Goal: Task Accomplishment & Management: Manage account settings

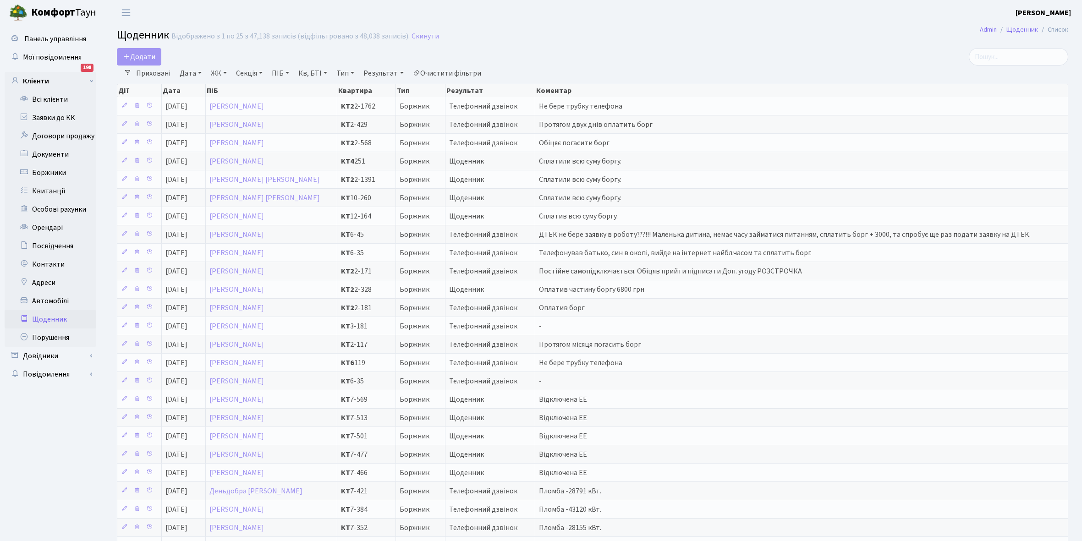
select select "25"
click at [55, 100] on link "Всі клієнти" at bounding box center [51, 99] width 92 height 18
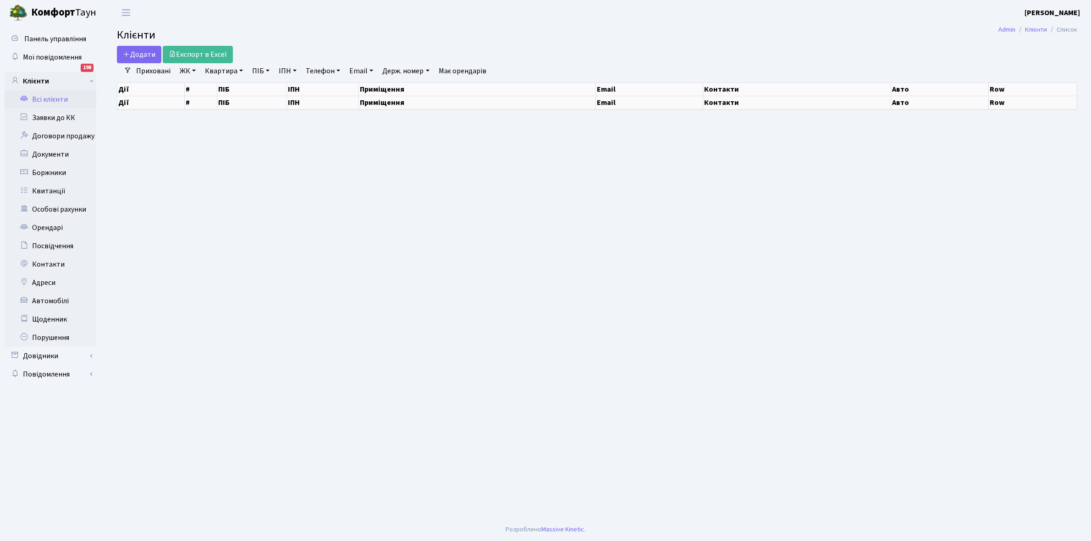
select select
select select "25"
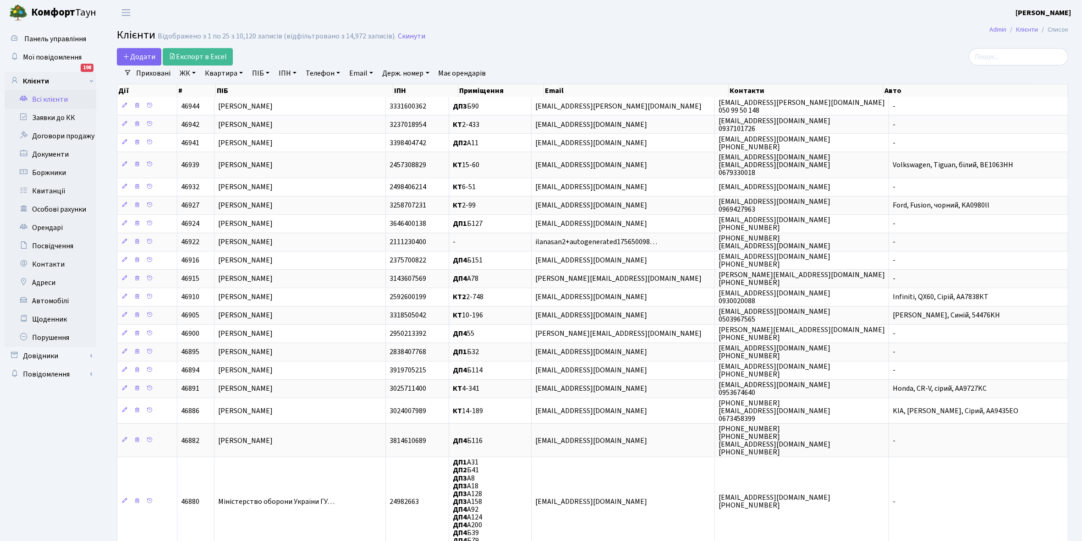
click at [195, 72] on link "ЖК" at bounding box center [187, 74] width 23 height 16
click at [233, 121] on li "КТ2, просп. Соборності, 17" at bounding box center [233, 121] width 111 height 16
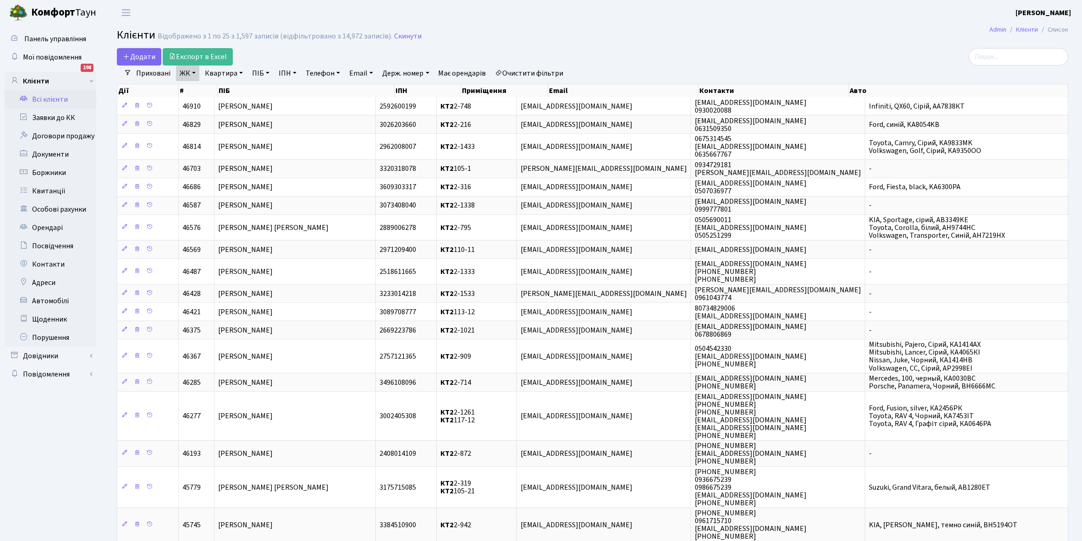
click at [241, 72] on link "Квартира" at bounding box center [223, 74] width 45 height 16
click at [229, 92] on input "text" at bounding box center [229, 91] width 54 height 17
click at [194, 72] on link "ЖК" at bounding box center [187, 74] width 23 height 16
click at [239, 72] on link "Квартира" at bounding box center [223, 74] width 45 height 16
click at [218, 91] on input "text" at bounding box center [229, 91] width 54 height 17
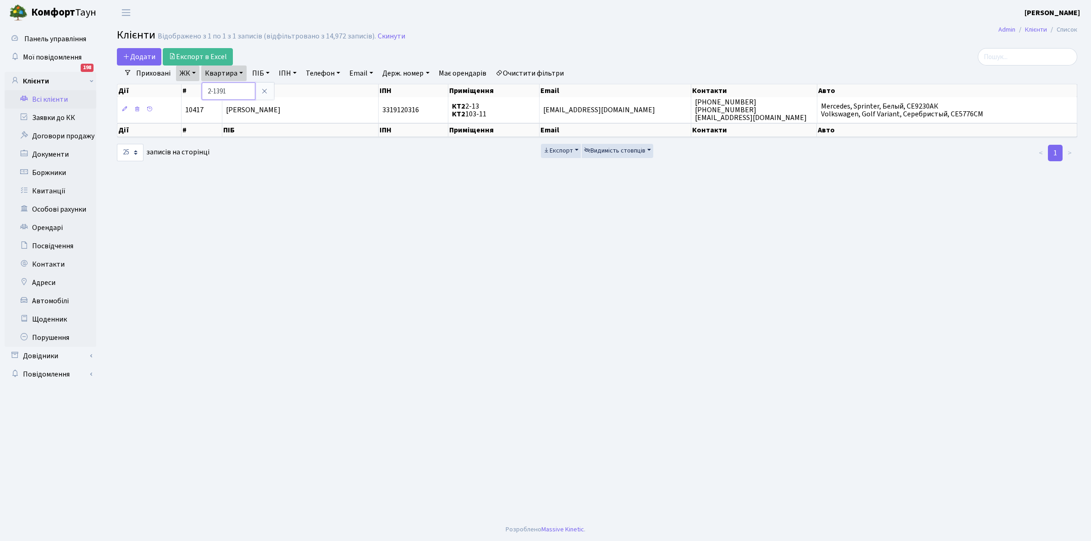
type input "2-1391"
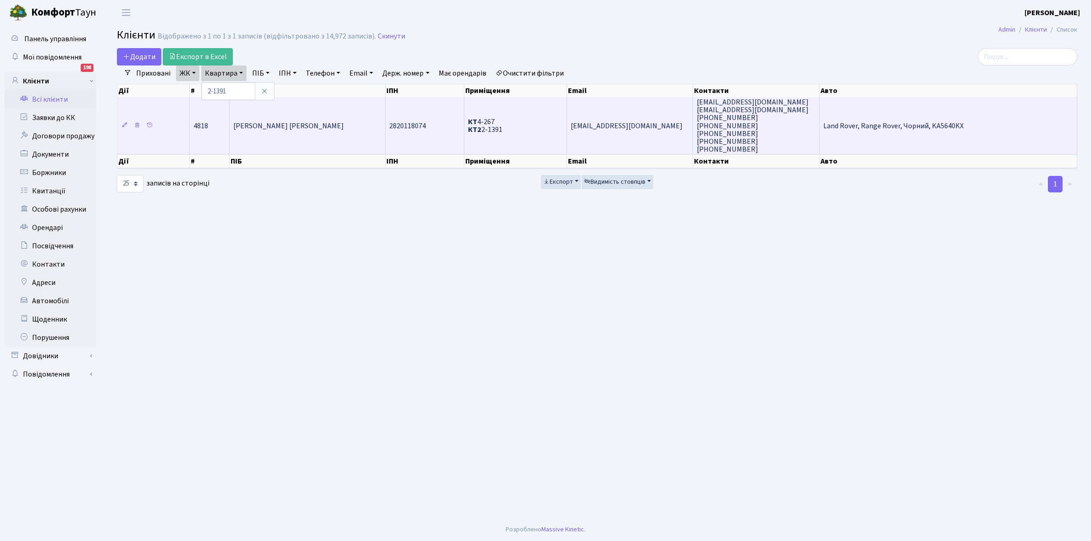
click at [331, 128] on td "[PERSON_NAME] [PERSON_NAME]" at bounding box center [308, 125] width 156 height 57
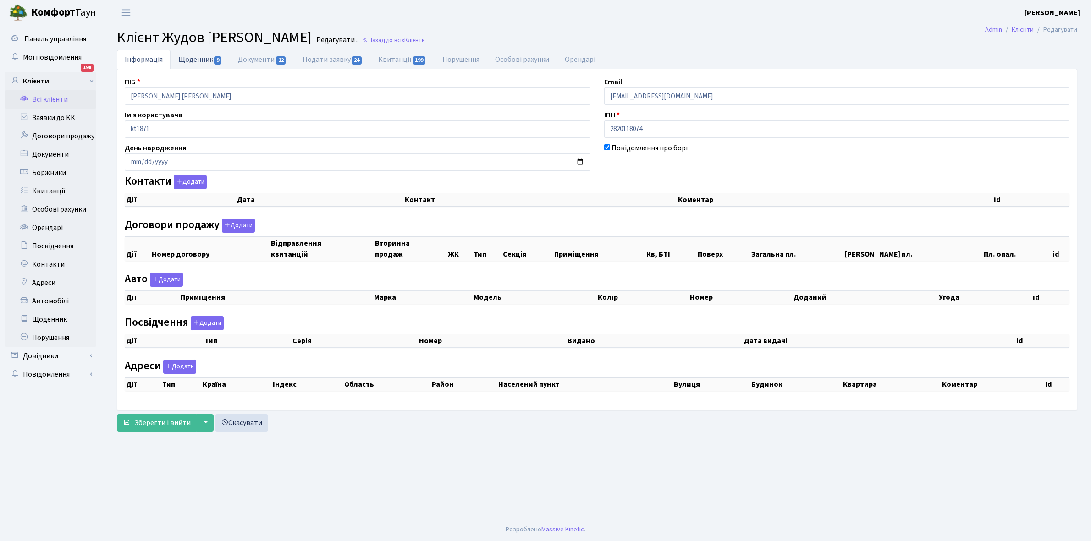
checkbox input "true"
select select "25"
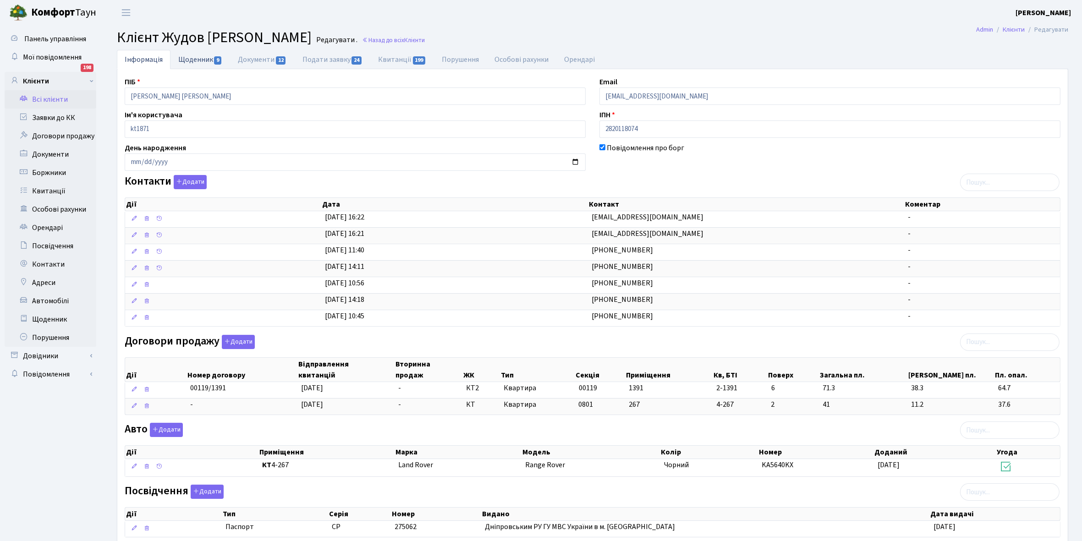
click at [187, 61] on link "Щоденник 9" at bounding box center [201, 59] width 60 height 19
select select "25"
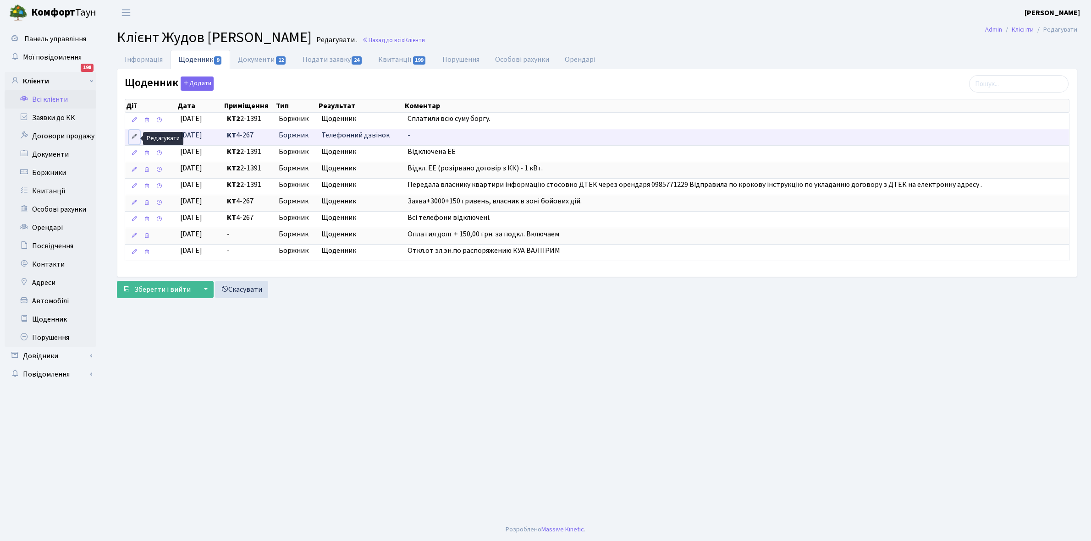
click at [136, 140] on icon at bounding box center [134, 136] width 6 height 6
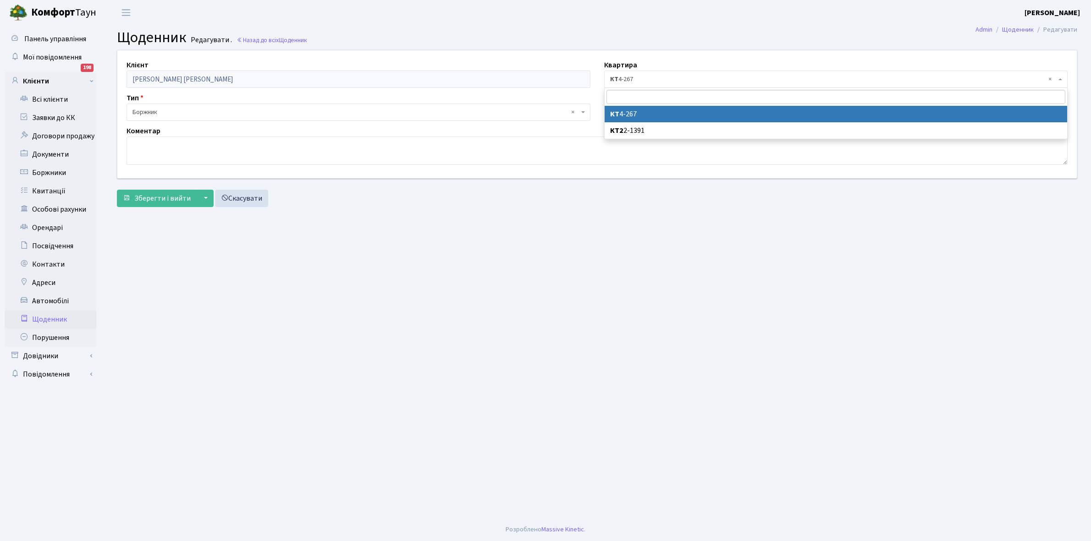
click at [644, 78] on span "× КТ 4-267" at bounding box center [833, 79] width 446 height 9
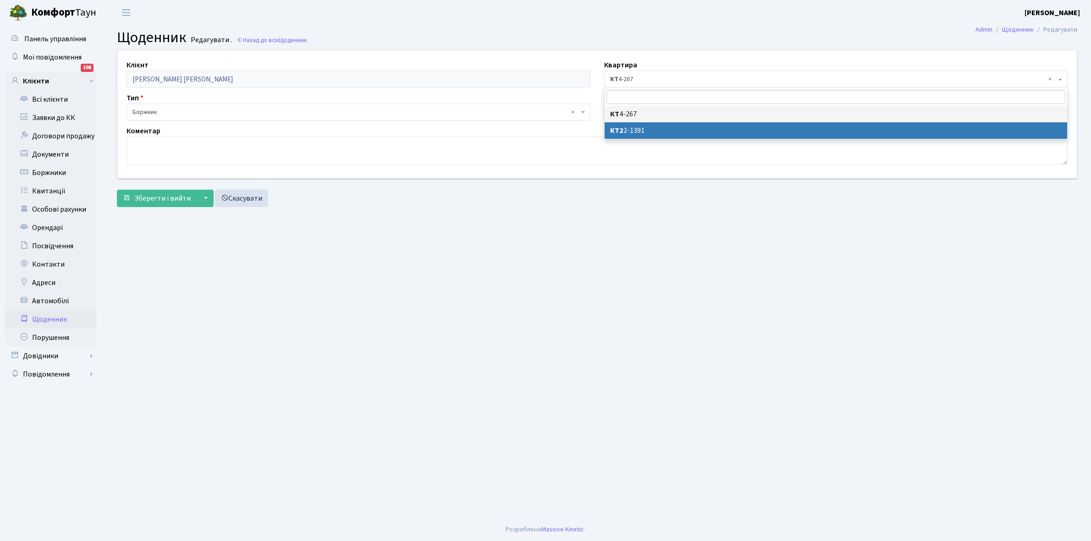
select select "31210"
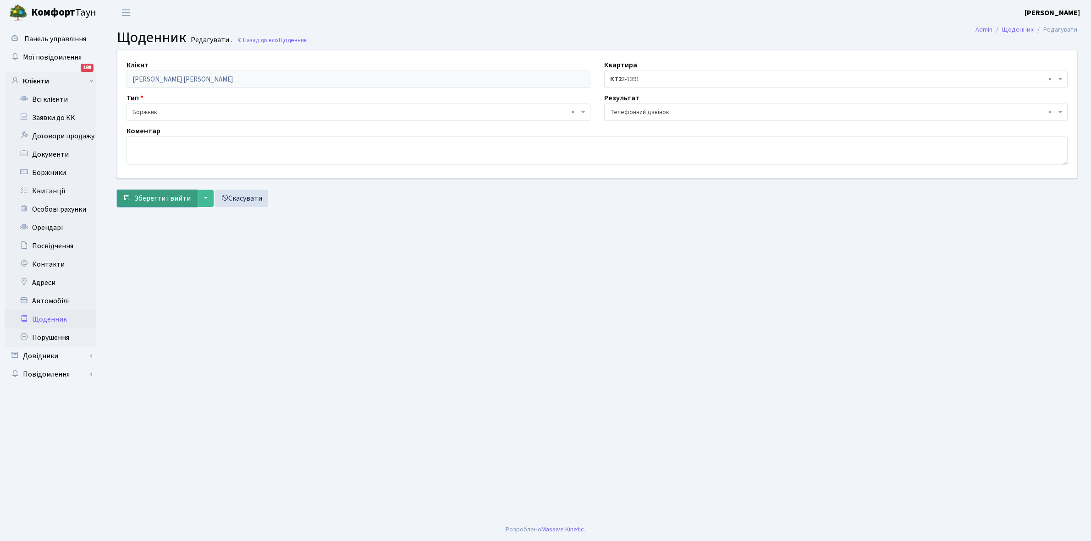
click at [162, 200] on span "Зберегти і вийти" at bounding box center [162, 198] width 56 height 10
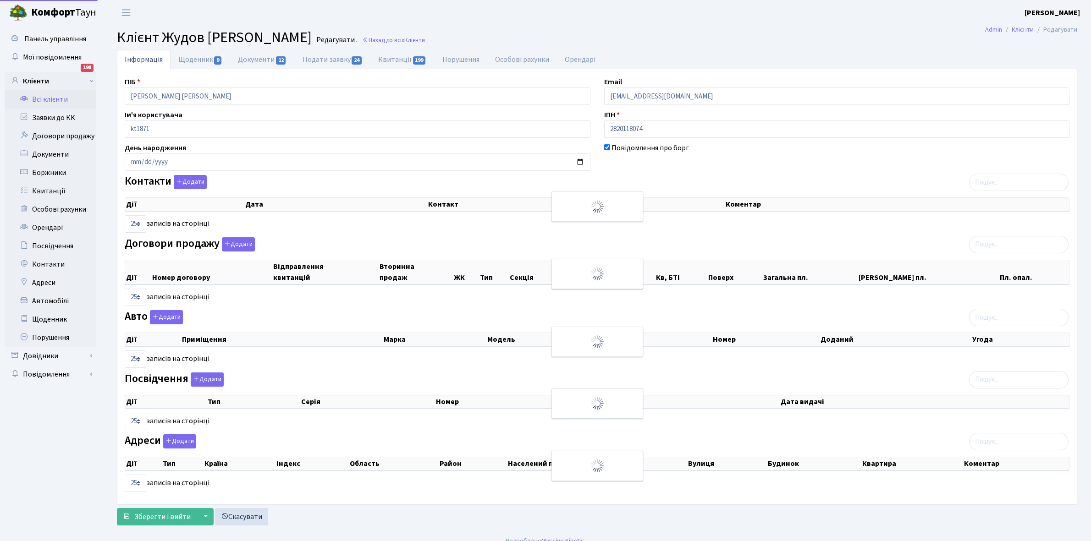
select select "25"
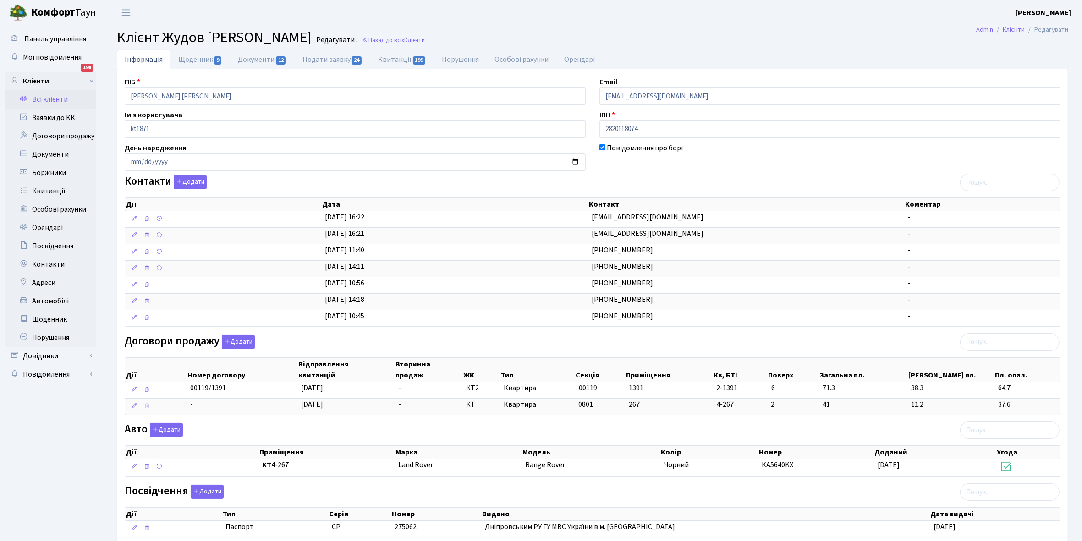
click at [55, 95] on link "Всі клієнти" at bounding box center [51, 99] width 92 height 18
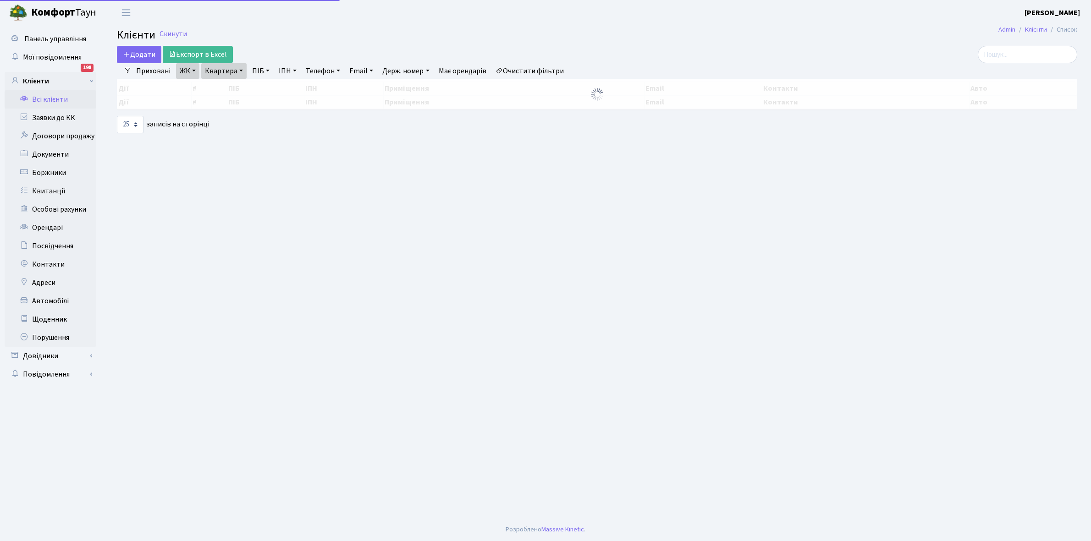
select select "25"
